Goal: Complete application form

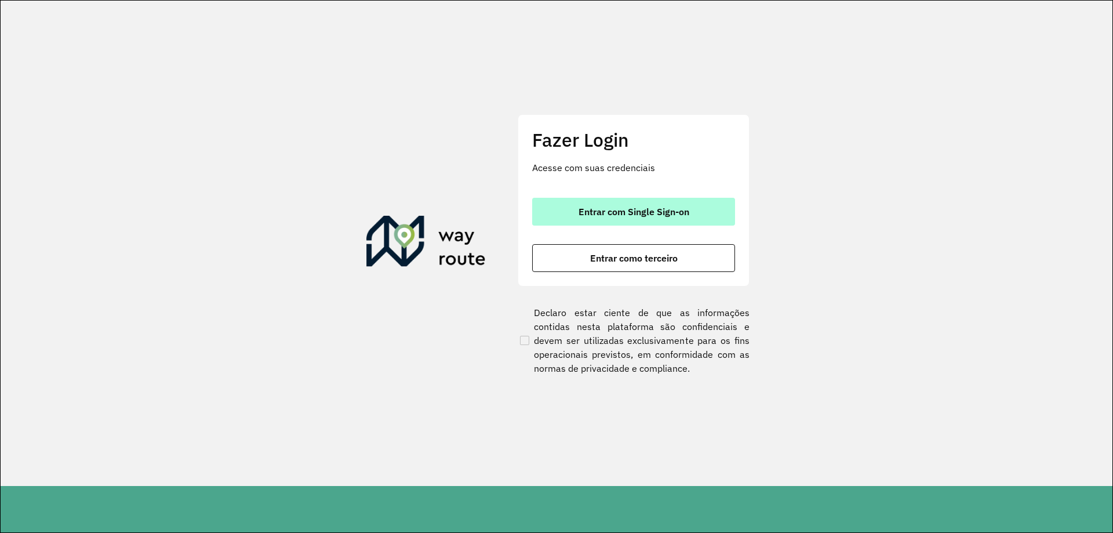
click at [616, 220] on button "Entrar com Single Sign-on" at bounding box center [633, 212] width 203 height 28
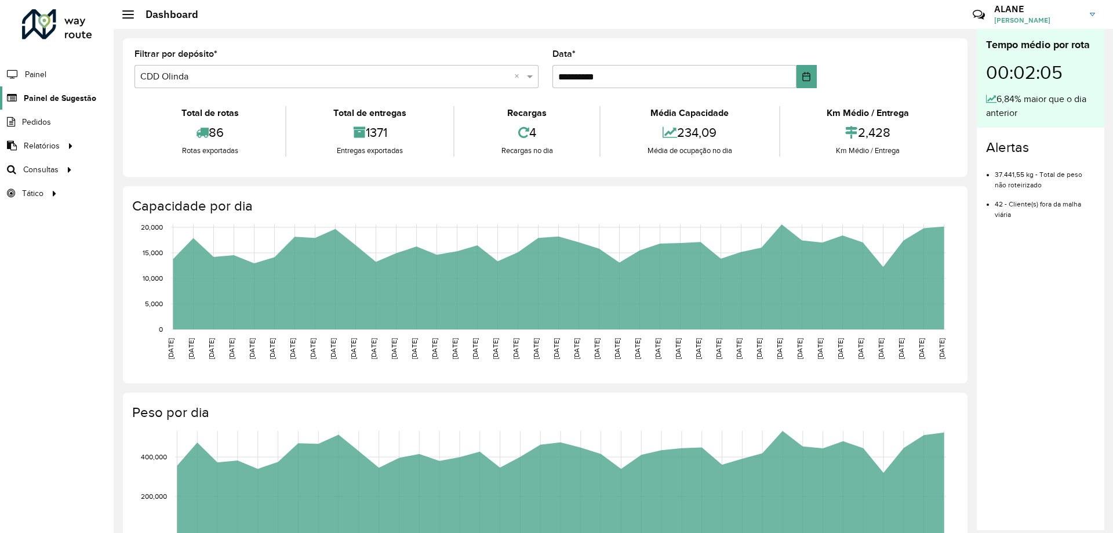
click at [48, 101] on span "Painel de Sugestão" at bounding box center [60, 98] width 72 height 12
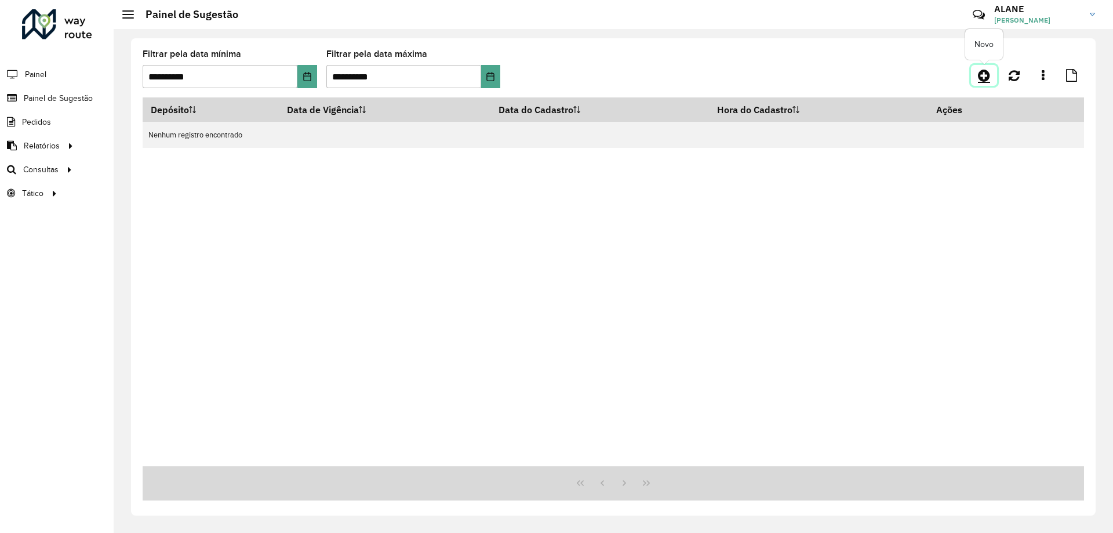
click at [984, 77] on icon at bounding box center [984, 75] width 12 height 14
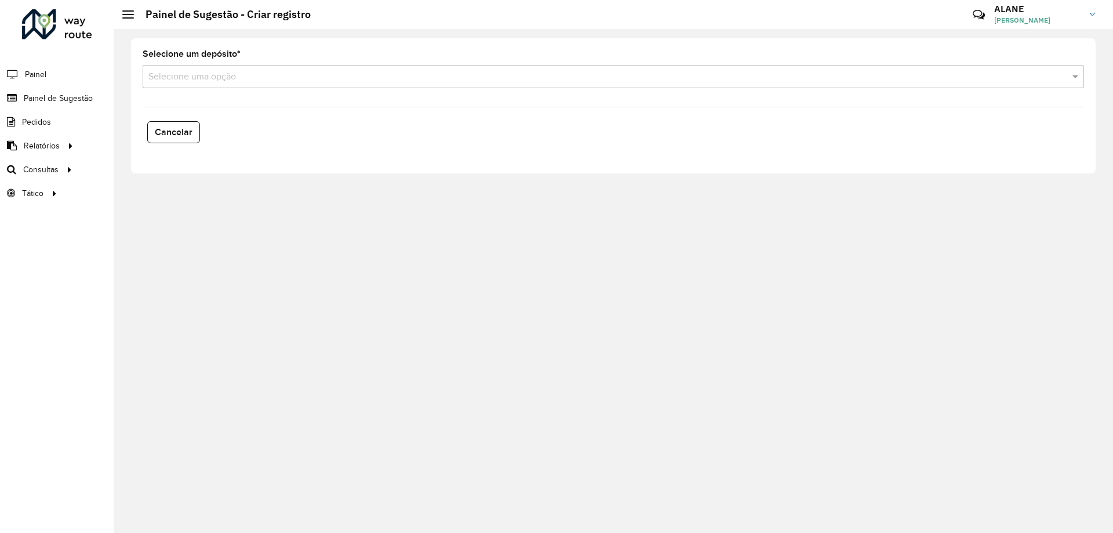
click at [239, 87] on div "Selecione uma opção" at bounding box center [614, 76] width 942 height 23
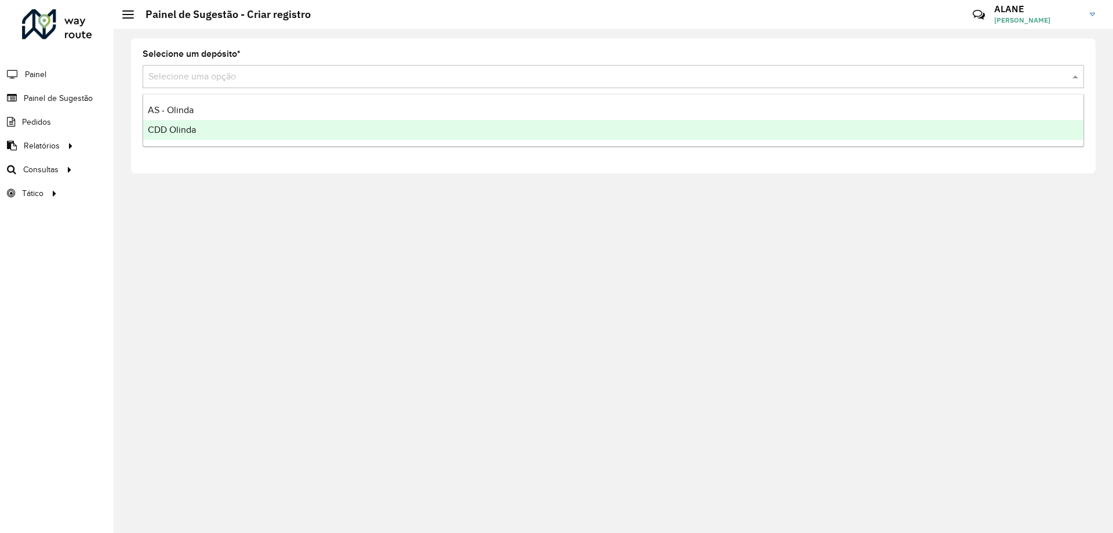
click at [216, 132] on div "CDD Olinda" at bounding box center [613, 130] width 940 height 20
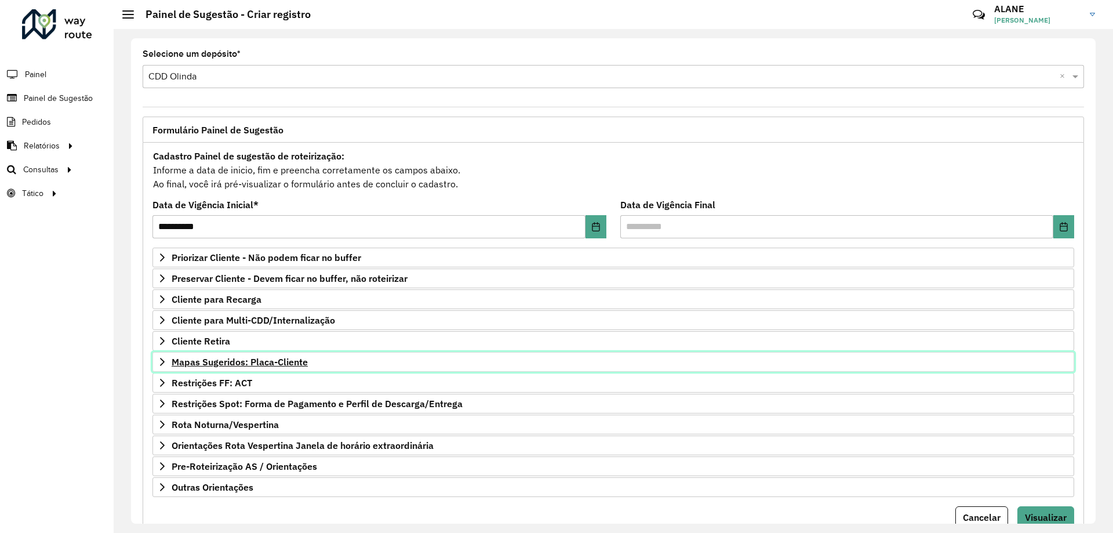
click at [246, 361] on span "Mapas Sugeridos: Placa-Cliente" at bounding box center [240, 361] width 136 height 9
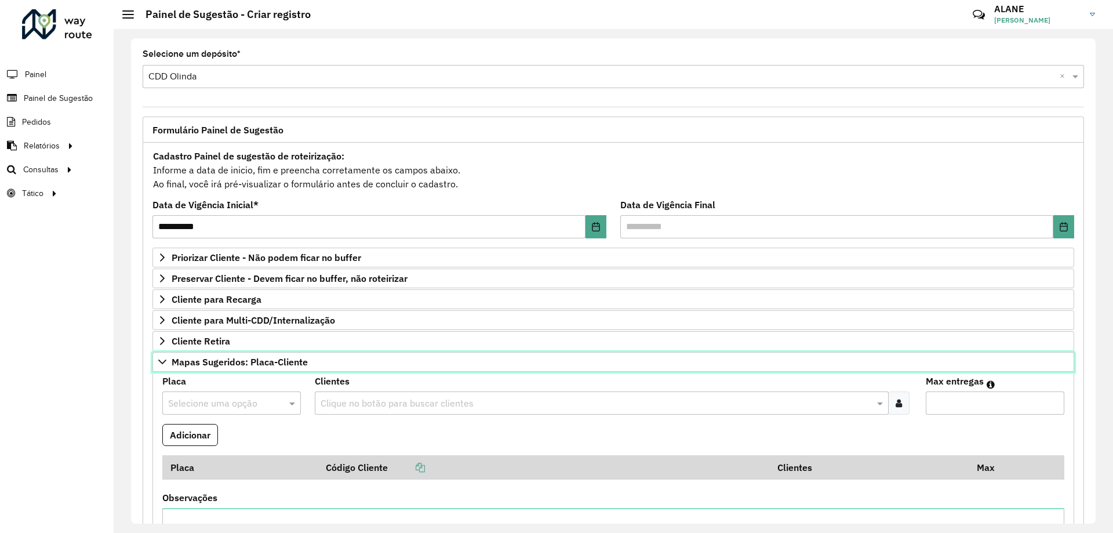
scroll to position [174, 0]
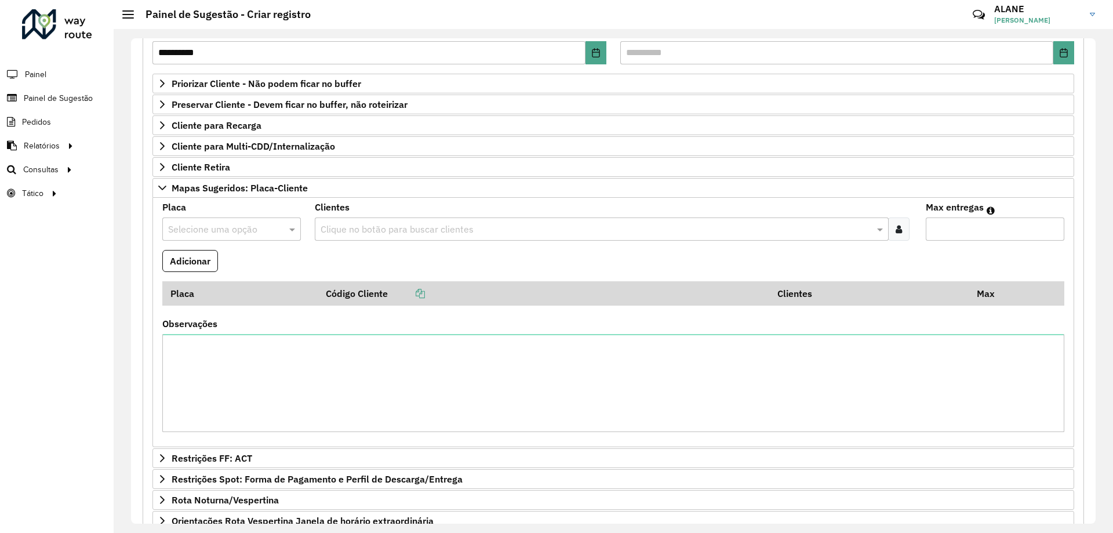
click at [221, 230] on input "text" at bounding box center [220, 230] width 104 height 14
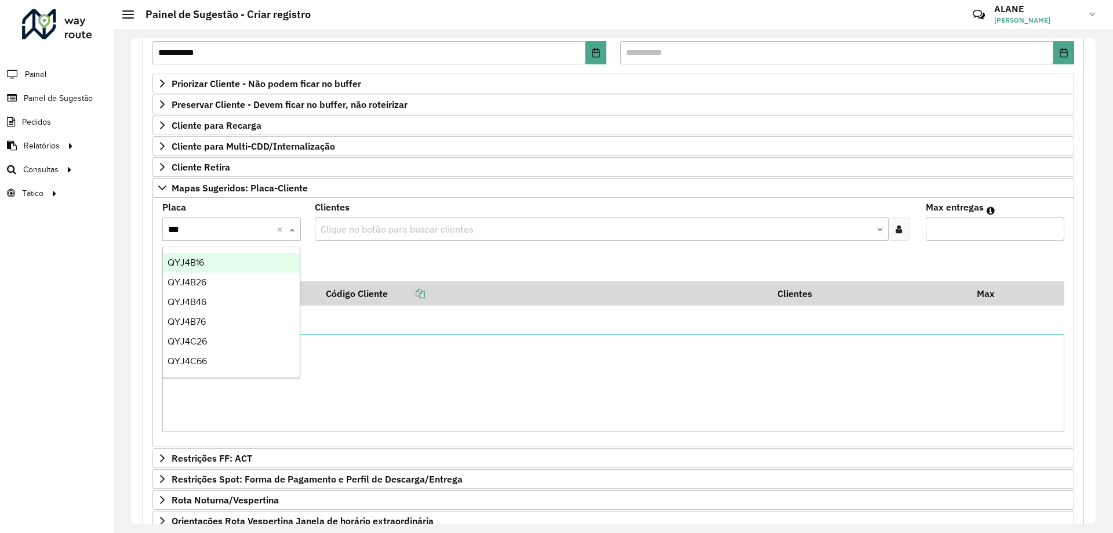
type input "***"
drag, startPoint x: 215, startPoint y: 231, endPoint x: 166, endPoint y: 230, distance: 48.7
click at [166, 230] on div "***" at bounding box center [231, 228] width 139 height 15
type input "****"
click at [228, 257] on div "QYJ4C26" at bounding box center [231, 263] width 137 height 20
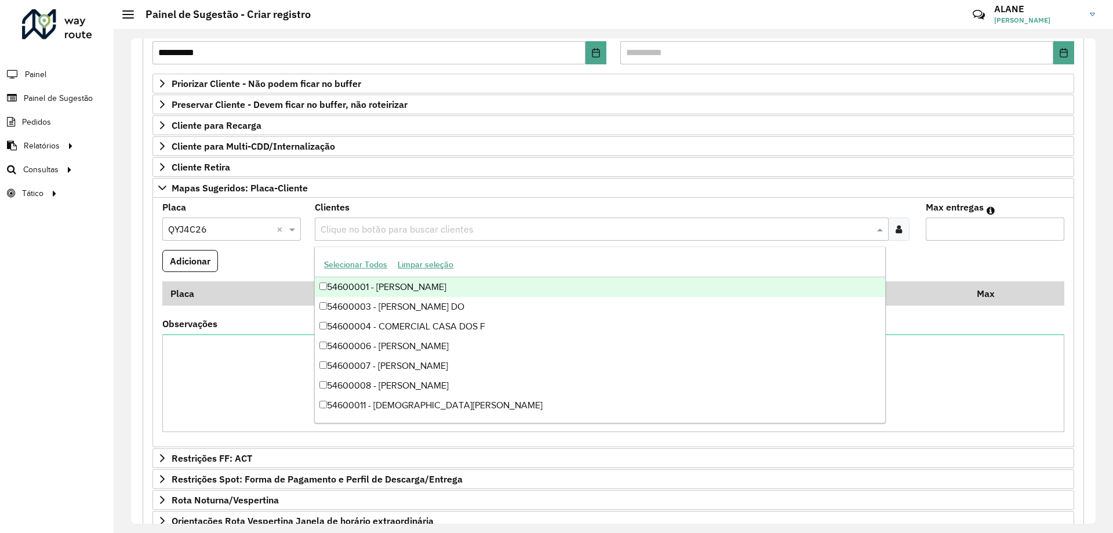
click at [367, 229] on input "text" at bounding box center [596, 230] width 556 height 14
type input "*****"
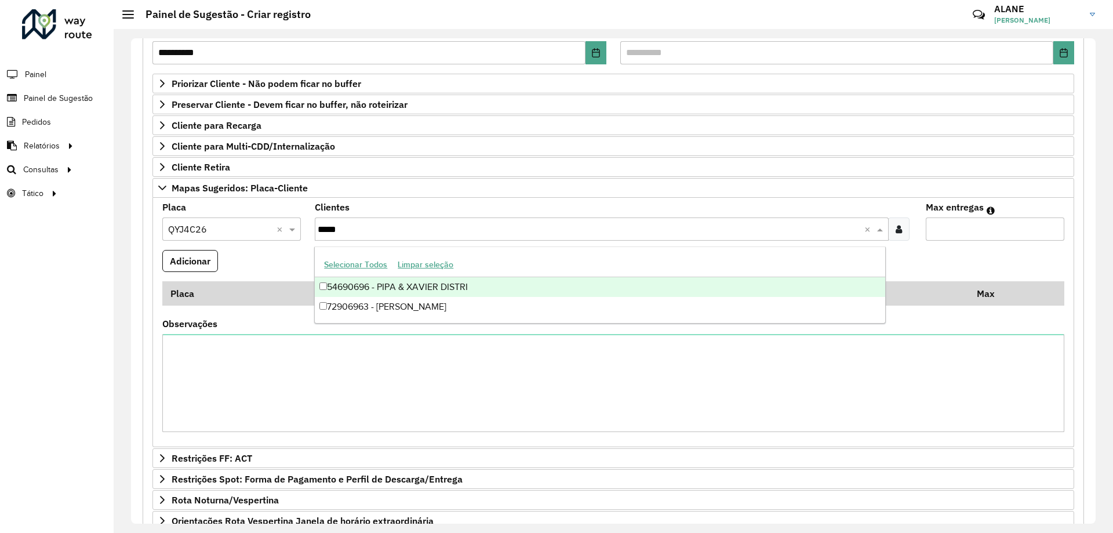
click at [427, 289] on div "54690696 - PIPA & XAVIER DISTRI" at bounding box center [600, 287] width 570 height 20
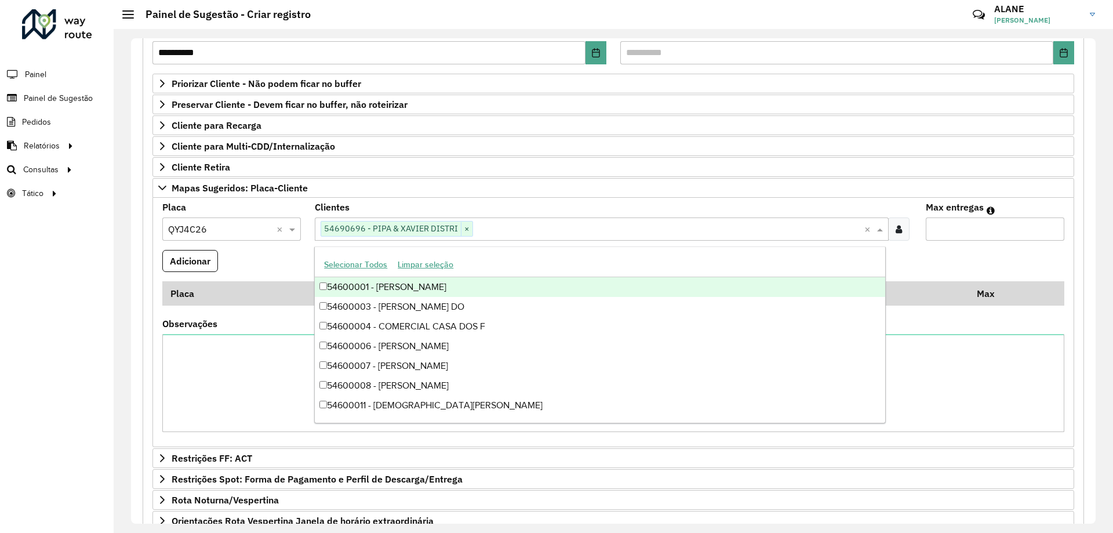
click at [945, 228] on input "Max entregas" at bounding box center [995, 228] width 139 height 23
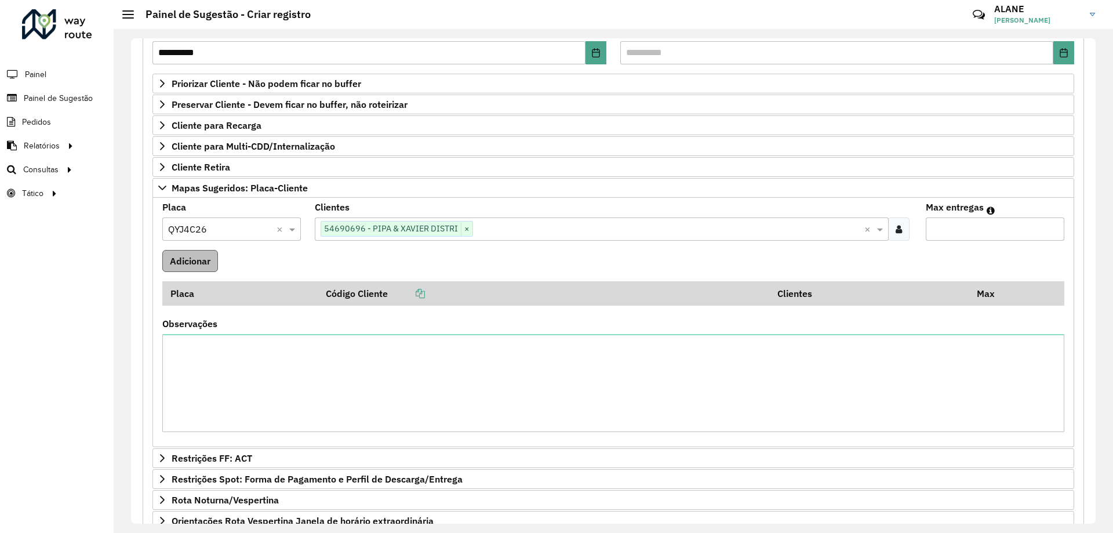
type input "*"
click at [192, 262] on button "Adicionar" at bounding box center [190, 261] width 56 height 22
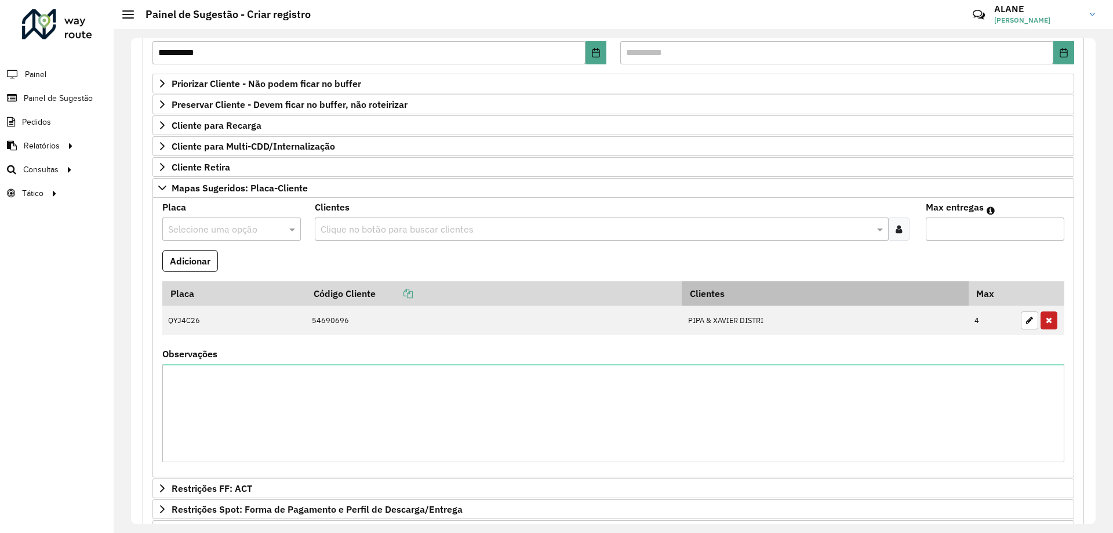
scroll to position [325, 0]
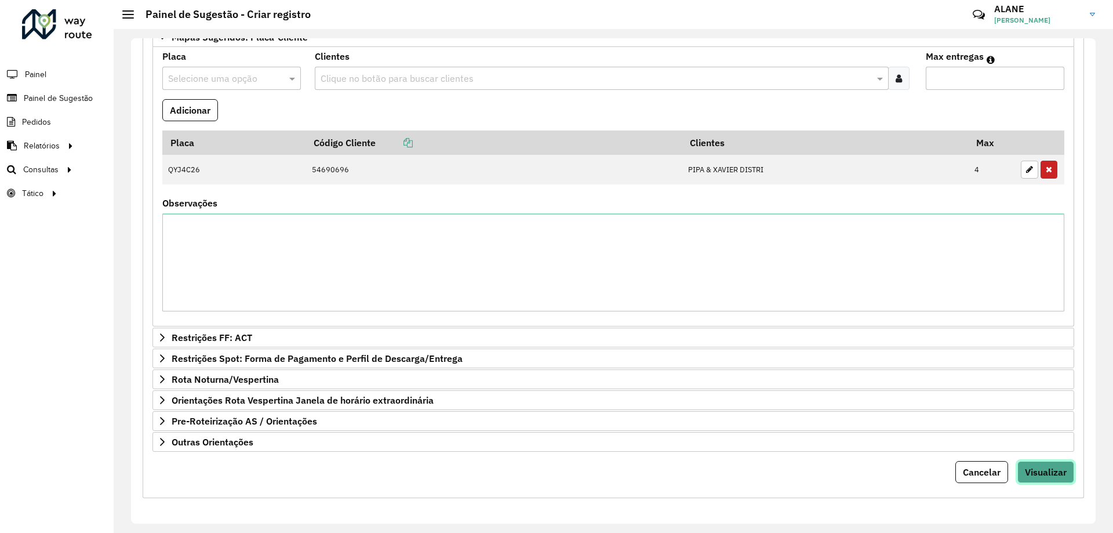
click at [1026, 466] on span "Visualizar" at bounding box center [1046, 472] width 42 height 12
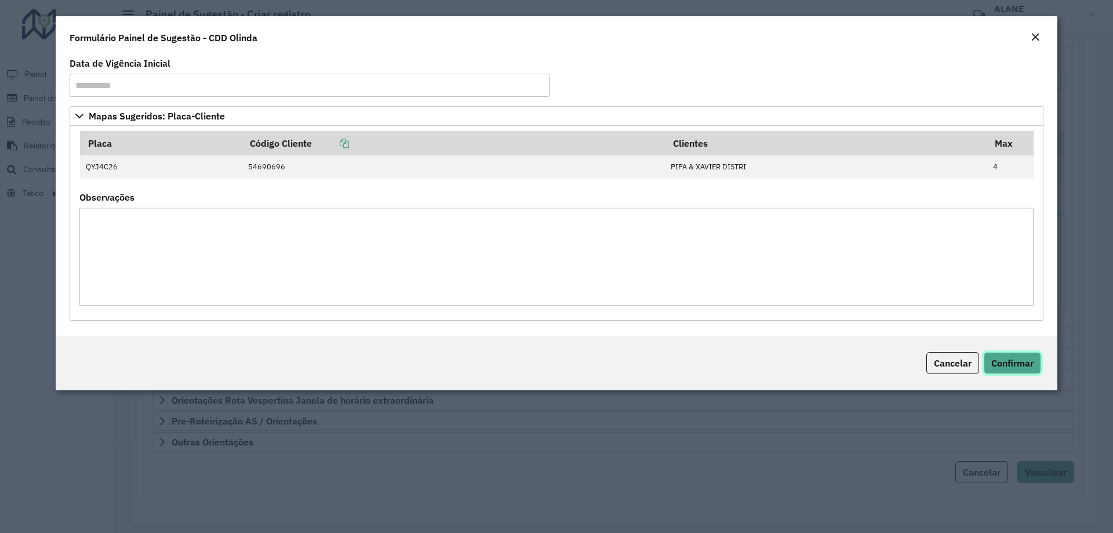
click at [1021, 359] on span "Confirmar" at bounding box center [1012, 363] width 42 height 12
